Goal: Transaction & Acquisition: Purchase product/service

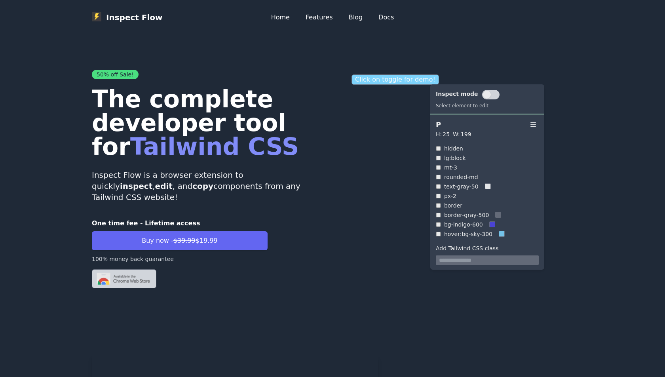
click at [386, 82] on p "Click on toggle for demo!" at bounding box center [394, 79] width 87 height 10
click at [354, 81] on p "Click on toggle for demo!" at bounding box center [394, 79] width 87 height 10
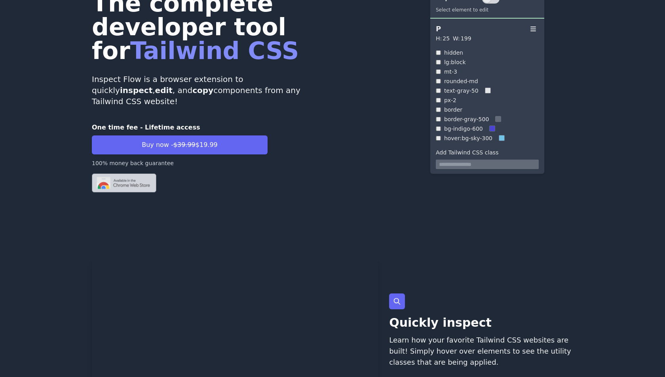
scroll to position [60, 0]
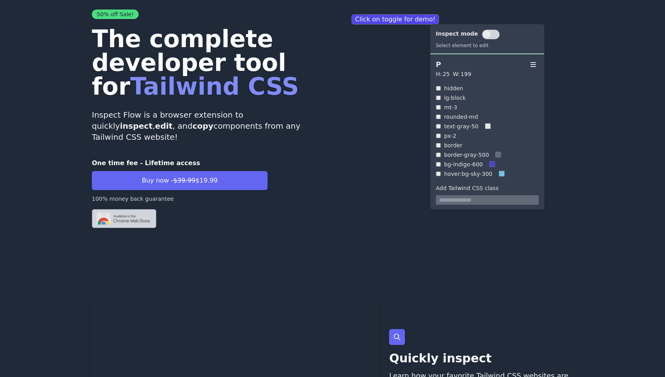
click at [131, 209] on img at bounding box center [124, 218] width 64 height 19
click at [364, 23] on p "Click on toggle for demo!" at bounding box center [394, 19] width 87 height 10
click at [420, 22] on p "Click on toggle for demo!" at bounding box center [394, 19] width 87 height 10
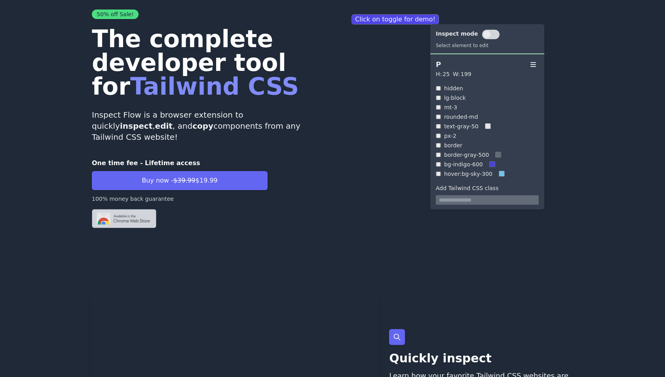
click at [485, 38] on button at bounding box center [490, 34] width 17 height 9
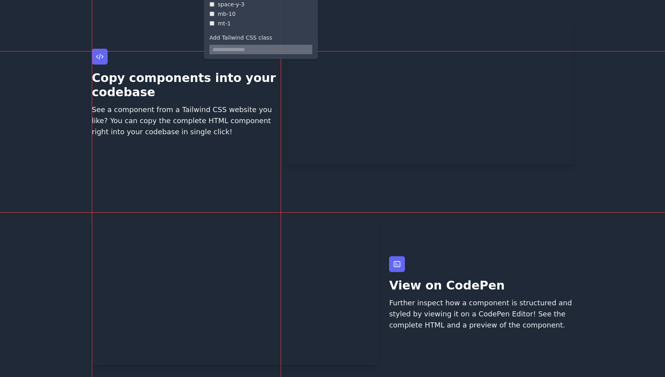
scroll to position [538, 0]
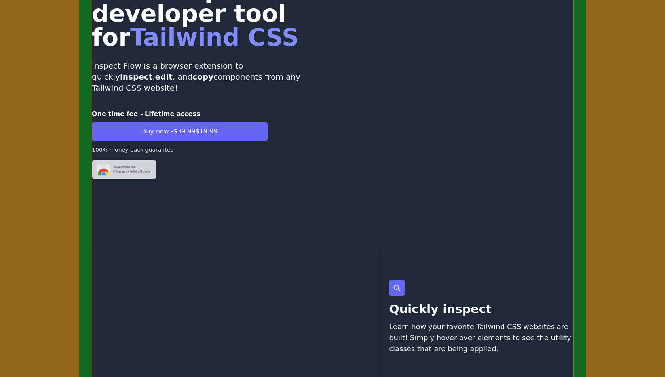
scroll to position [105, 0]
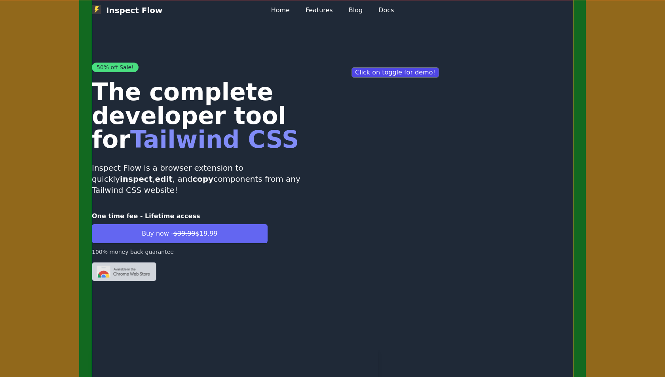
scroll to position [0, 0]
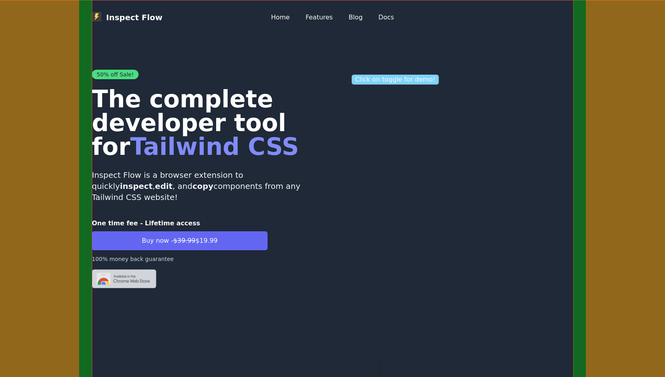
click at [364, 83] on p "Click on toggle for demo!" at bounding box center [394, 79] width 87 height 10
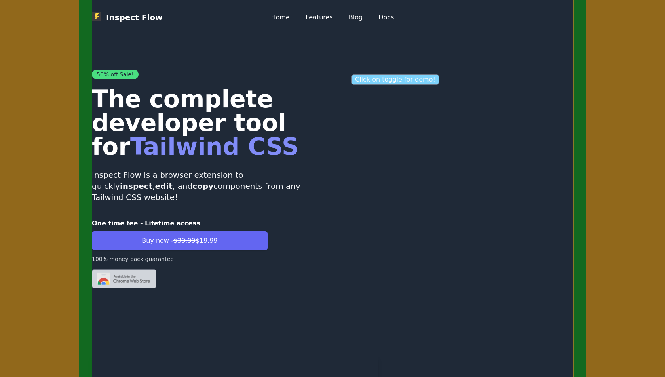
click at [364, 83] on p "Click on toggle for demo!" at bounding box center [394, 79] width 87 height 10
click at [315, 19] on link "Features" at bounding box center [318, 17] width 27 height 9
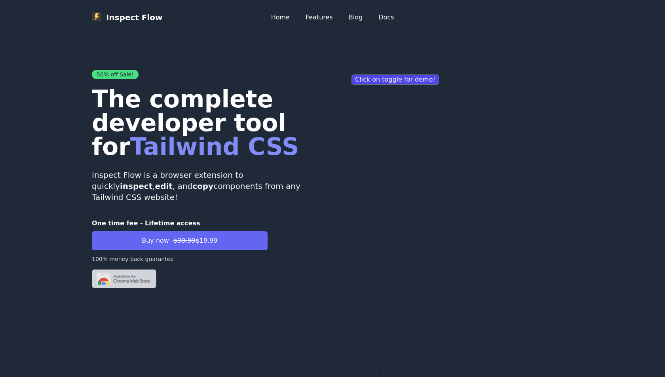
click at [138, 17] on p "Inspect Flow" at bounding box center [127, 17] width 71 height 11
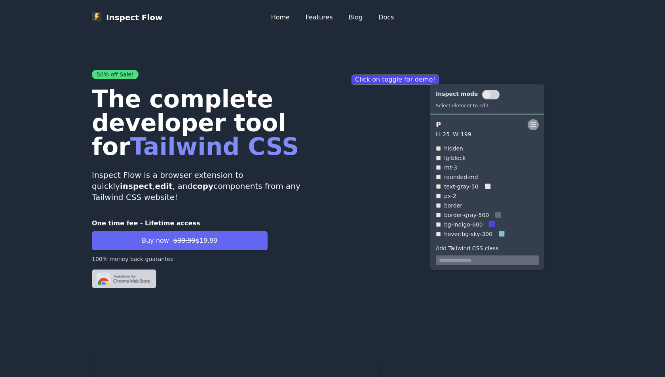
click at [534, 127] on icon at bounding box center [533, 125] width 8 height 8
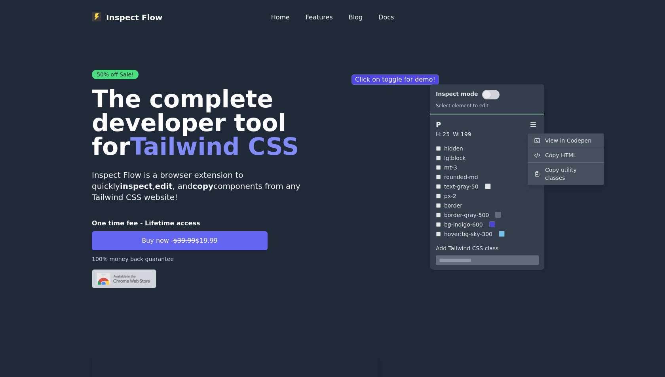
click at [489, 97] on button at bounding box center [490, 94] width 17 height 9
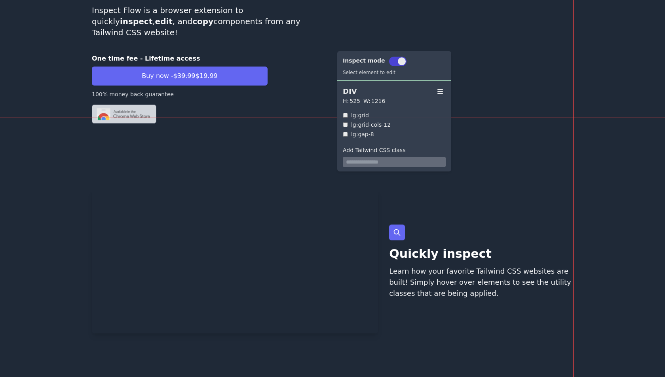
scroll to position [219, 0]
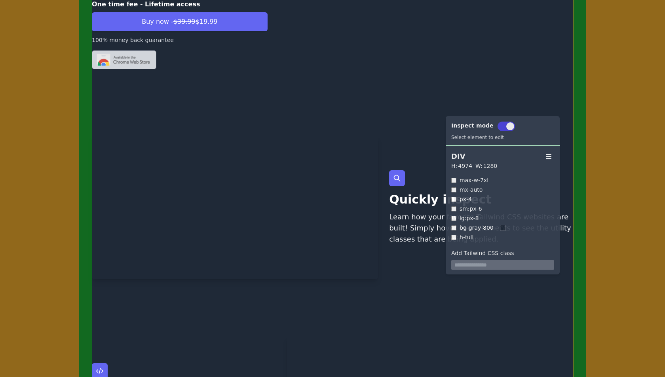
click at [549, 160] on div at bounding box center [548, 156] width 11 height 11
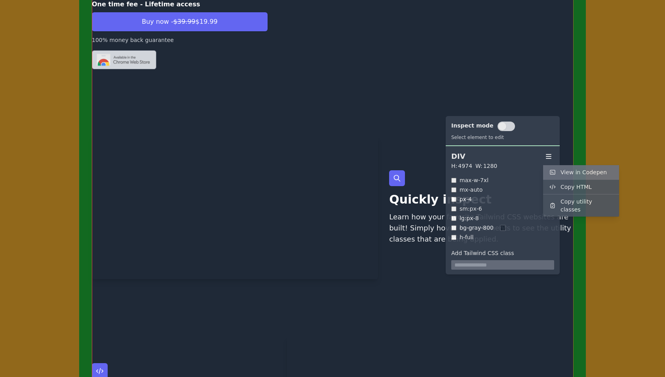
click at [562, 171] on form "View in Codepen" at bounding box center [583, 172] width 46 height 8
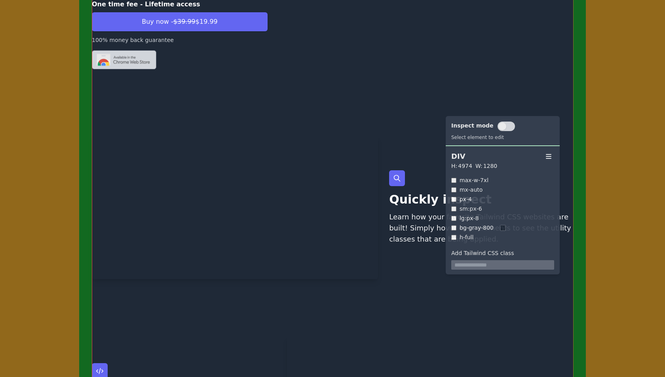
click at [138, 54] on img at bounding box center [124, 59] width 64 height 19
click at [152, 33] on div "One time fee - Lifetime access Buy now - $39.99 $19.99 100% money back guarantee" at bounding box center [180, 35] width 176 height 70
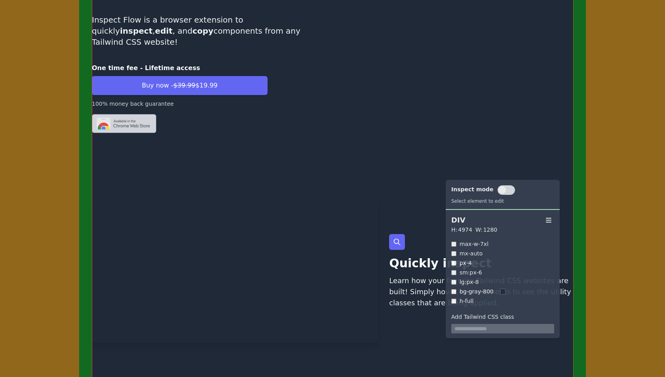
scroll to position [140, 0]
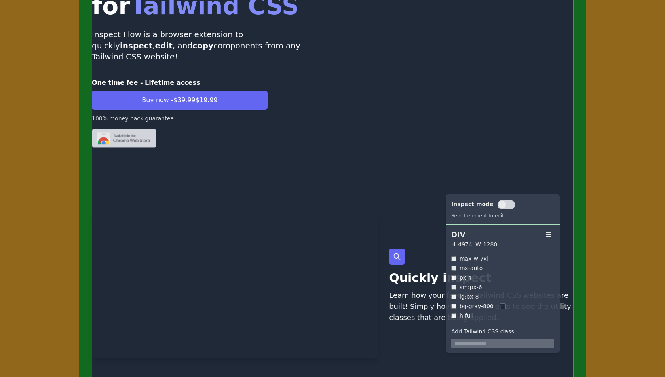
click at [500, 206] on span at bounding box center [502, 205] width 8 height 8
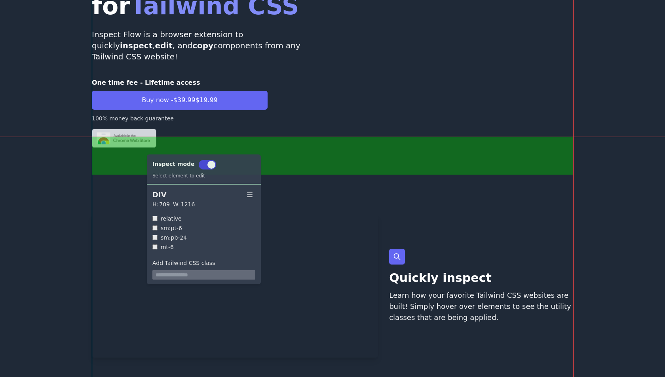
click at [139, 146] on div "50% off Sale! The complete developer tool for Tailwind CSS Inspect Flow is a br…" at bounding box center [332, 39] width 481 height 291
click at [159, 129] on div at bounding box center [180, 138] width 176 height 19
click at [203, 167] on button at bounding box center [207, 164] width 17 height 9
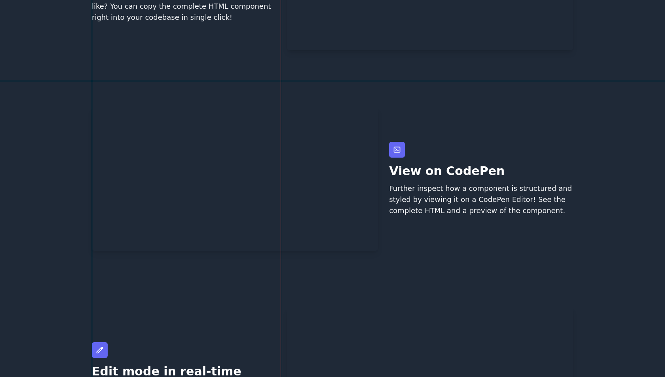
scroll to position [648, 0]
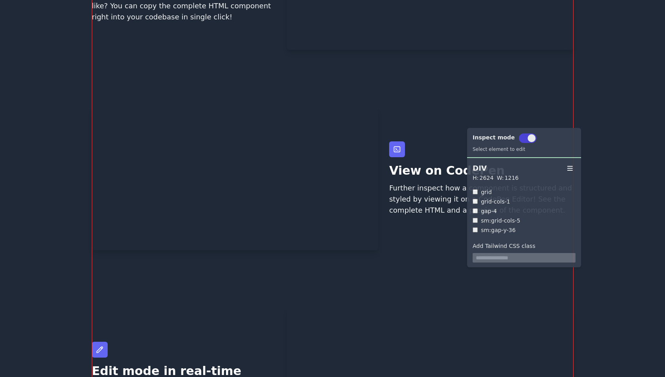
click at [459, 119] on div "Quickly inspect Learn how your favorite Tailwind CSS websites are built! Simply…" at bounding box center [332, 178] width 481 height 943
click at [571, 167] on icon at bounding box center [570, 168] width 8 height 8
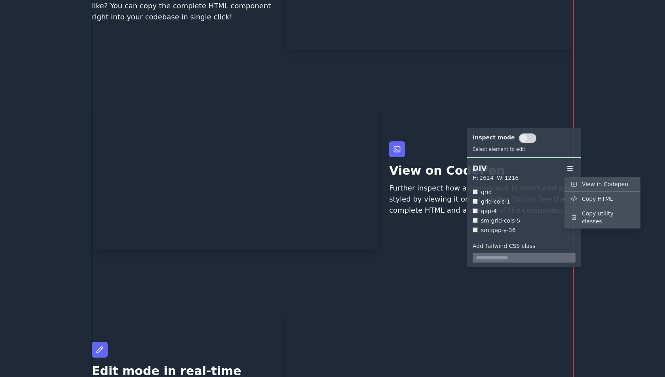
click at [184, 89] on div "Quickly inspect Learn how your favorite Tailwind CSS websites are built! Simply…" at bounding box center [332, 178] width 481 height 943
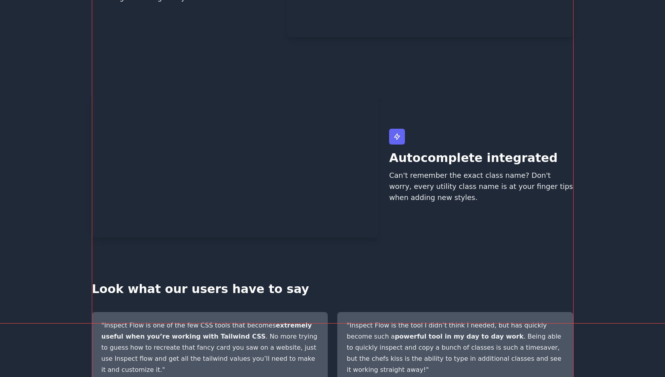
scroll to position [1061, 0]
click at [438, 171] on div "Autocomplete integrated Can't remember the exact class name? Don't worry, every…" at bounding box center [481, 165] width 184 height 143
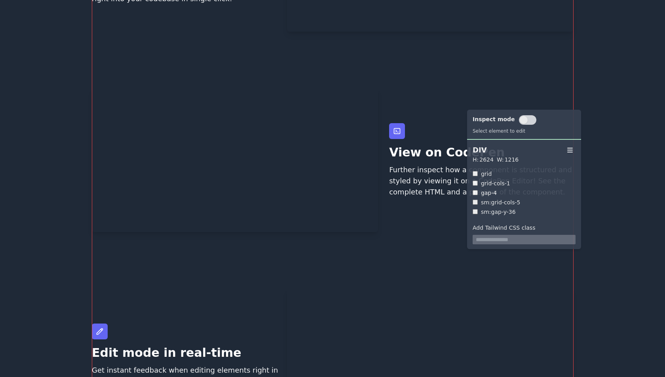
scroll to position [664, 0]
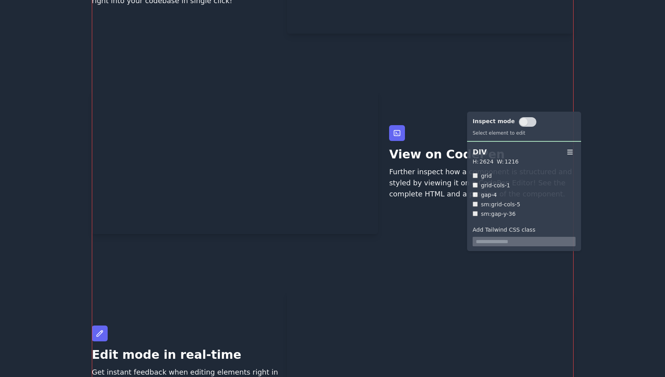
click at [519, 125] on span at bounding box center [523, 122] width 8 height 8
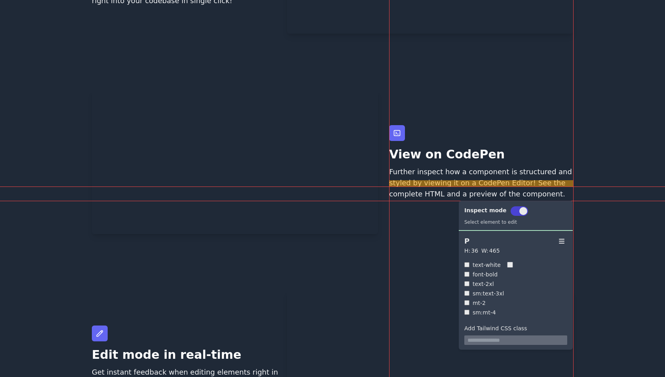
click at [451, 161] on p "View on CodePen" at bounding box center [481, 154] width 184 height 14
click at [490, 339] on input "text" at bounding box center [515, 339] width 103 height 9
click at [475, 338] on input "text" at bounding box center [515, 339] width 103 height 9
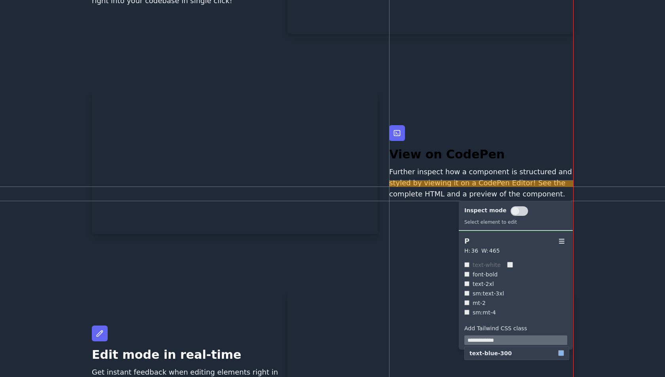
type input "**********"
click at [504, 341] on input "**********" at bounding box center [515, 339] width 103 height 9
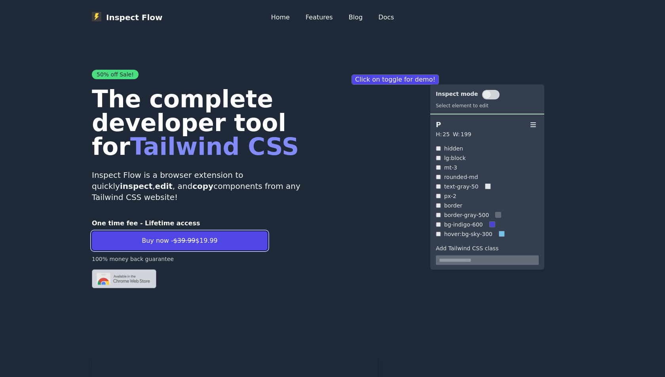
click at [208, 236] on span "Buy now - $39.99 $19.99" at bounding box center [180, 240] width 76 height 9
